Goal: Task Accomplishment & Management: Use online tool/utility

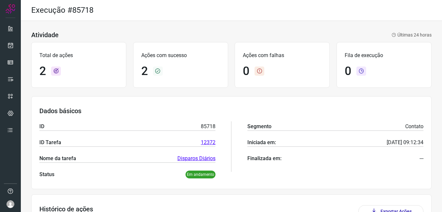
click at [273, 12] on div "Execução #85718" at bounding box center [231, 10] width 421 height 21
click at [10, 55] on ul at bounding box center [10, 81] width 13 height 119
click at [10, 49] on link at bounding box center [10, 45] width 13 height 13
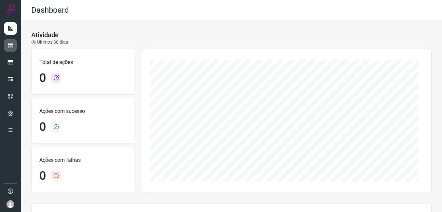
click at [11, 47] on icon at bounding box center [10, 45] width 7 height 7
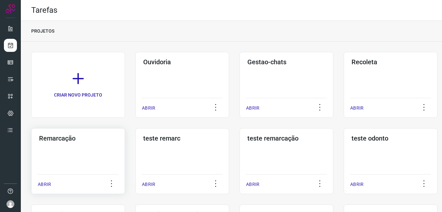
click at [54, 158] on div "Remarcação ABRIR" at bounding box center [78, 161] width 94 height 66
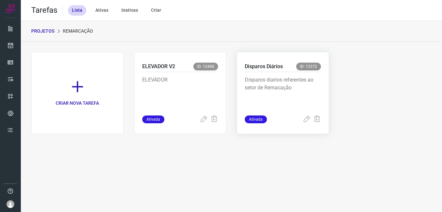
click at [285, 74] on div "Disparos diarios referentes ao setor de Remacação" at bounding box center [283, 93] width 76 height 43
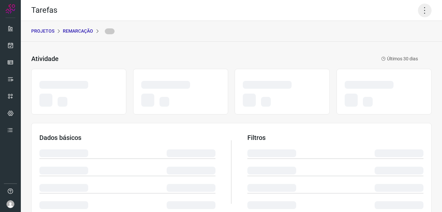
click at [425, 9] on icon at bounding box center [425, 11] width 14 height 14
click at [422, 9] on icon at bounding box center [425, 11] width 14 height 14
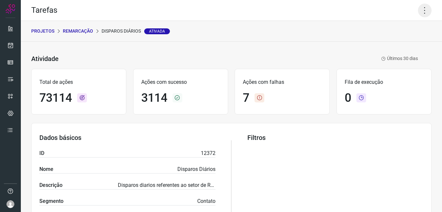
click at [422, 9] on icon at bounding box center [425, 11] width 14 height 14
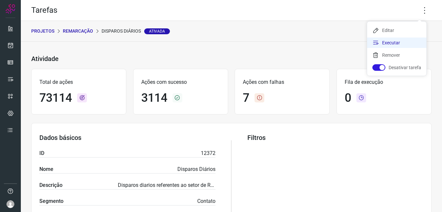
click at [401, 42] on li "Executar" at bounding box center [396, 42] width 59 height 10
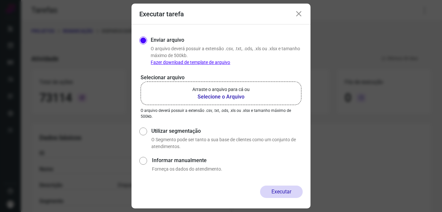
click at [216, 90] on p "Arraste o arquivo para cá ou" at bounding box center [220, 89] width 57 height 7
click at [0, 0] on input "Arraste o arquivo para cá ou Selecione o Arquivo" at bounding box center [0, 0] width 0 height 0
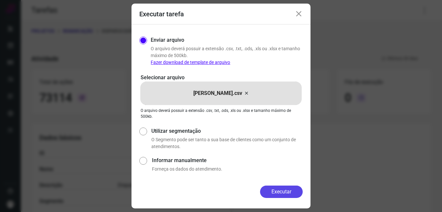
click at [274, 185] on div "Enviar arquivo O arquivo deverá possuir a extensão .csv, .txt, .ods, .xls ou .x…" at bounding box center [221, 104] width 179 height 161
click at [275, 189] on button "Executar" at bounding box center [281, 191] width 43 height 12
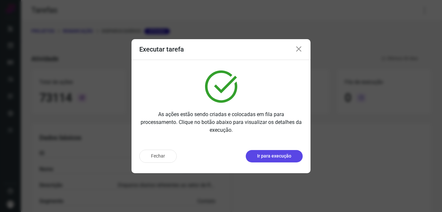
click at [277, 158] on p "Ir para execução" at bounding box center [274, 155] width 34 height 7
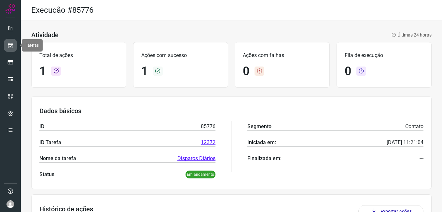
click at [9, 46] on icon at bounding box center [10, 45] width 7 height 7
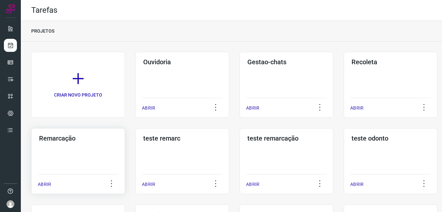
click at [101, 145] on div "Remarcação ABRIR" at bounding box center [78, 161] width 94 height 66
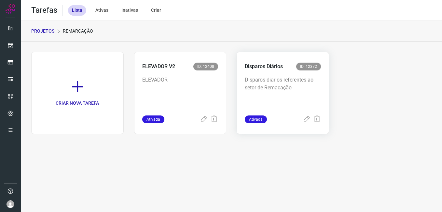
click at [308, 81] on p "Disparos diarios referentes ao setor de Remacação" at bounding box center [283, 92] width 76 height 33
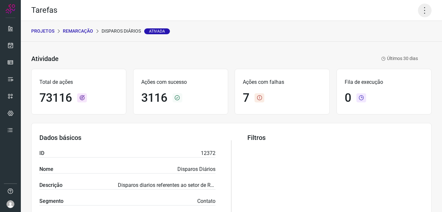
click at [421, 12] on icon at bounding box center [425, 11] width 14 height 14
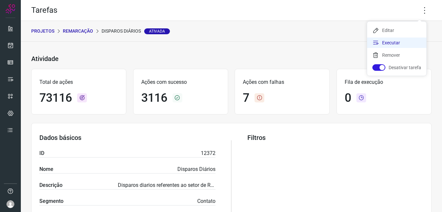
click at [395, 45] on li "Executar" at bounding box center [396, 42] width 59 height 10
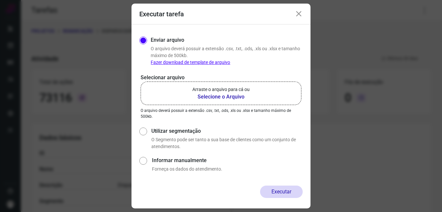
click at [231, 96] on b "Selecione o Arquivo" at bounding box center [220, 97] width 57 height 8
click at [0, 0] on input "Arraste o arquivo para cá ou Selecione o Arquivo" at bounding box center [0, 0] width 0 height 0
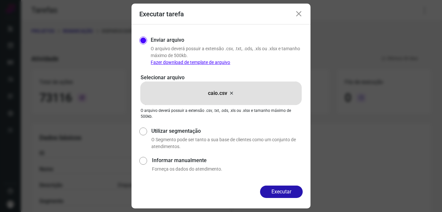
drag, startPoint x: 286, startPoint y: 192, endPoint x: 279, endPoint y: 186, distance: 9.7
click at [286, 192] on button "Executar" at bounding box center [281, 191] width 43 height 12
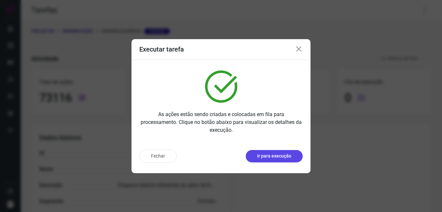
click at [293, 161] on button "Ir para execução" at bounding box center [274, 156] width 57 height 12
